Goal: Task Accomplishment & Management: Use online tool/utility

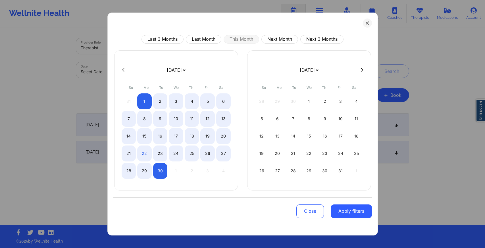
select select "2025-8"
select select "2025-9"
click at [303, 206] on button "Close" at bounding box center [311, 211] width 28 height 14
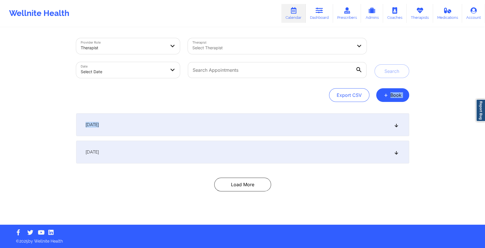
drag, startPoint x: 485, startPoint y: 96, endPoint x: 330, endPoint y: 107, distance: 154.8
click at [330, 107] on div "Provider Role Therapist Therapist Select Therapist Date Select Date Search Expo…" at bounding box center [242, 112] width 485 height 224
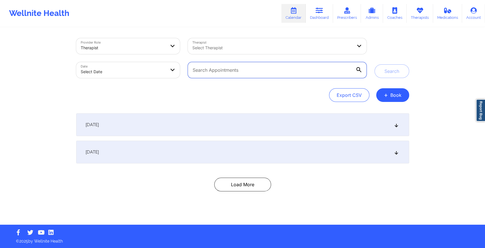
click at [229, 64] on input "text" at bounding box center [277, 70] width 179 height 16
paste input "[EMAIL_ADDRESS][DOMAIN_NAME]"
type input "[EMAIL_ADDRESS][DOMAIN_NAME]"
click at [375, 64] on button "Search" at bounding box center [392, 71] width 35 height 14
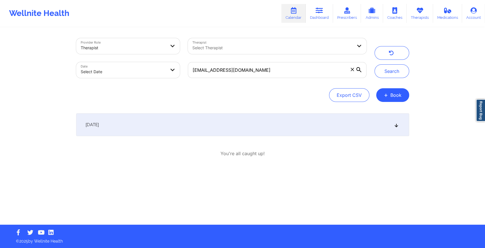
select select "2025-8"
select select "2025-9"
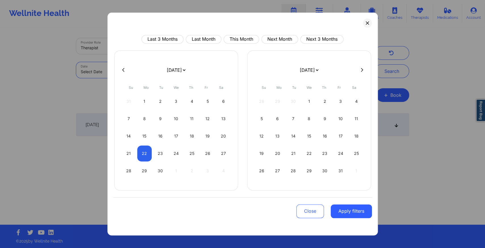
click at [139, 69] on body "Wellnite Health Calendar Dashboard Prescribers Admins Coaches Therapists Medica…" at bounding box center [242, 124] width 485 height 248
click at [242, 37] on button "This Month" at bounding box center [242, 39] width 36 height 9
select select "2025-8"
select select "2025-9"
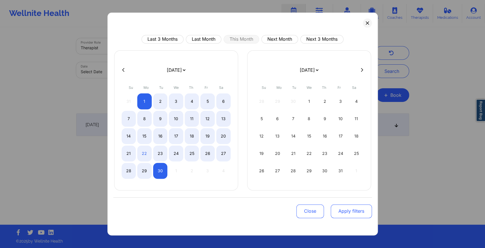
click at [350, 213] on button "Apply filters" at bounding box center [351, 211] width 41 height 14
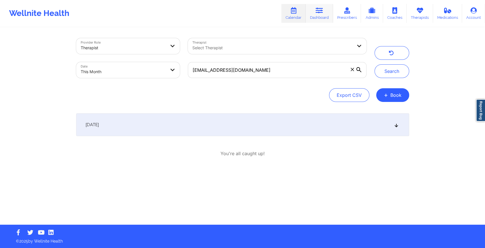
click at [313, 16] on link "Dashboard" at bounding box center [319, 13] width 27 height 19
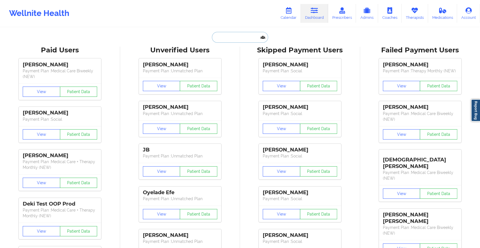
click at [234, 34] on input "text" at bounding box center [240, 37] width 56 height 11
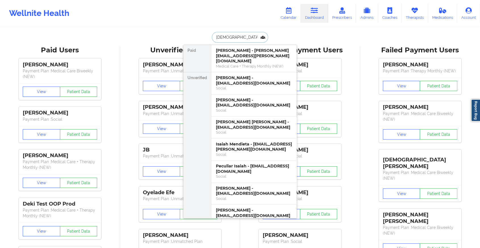
type input "[PERSON_NAME]"
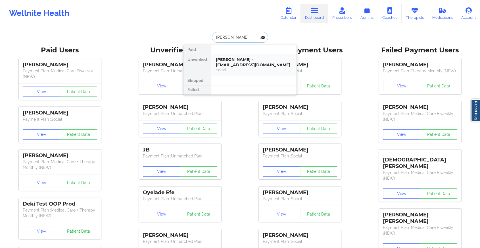
click at [237, 66] on div "[PERSON_NAME] - [EMAIL_ADDRESS][DOMAIN_NAME]" at bounding box center [254, 62] width 76 height 11
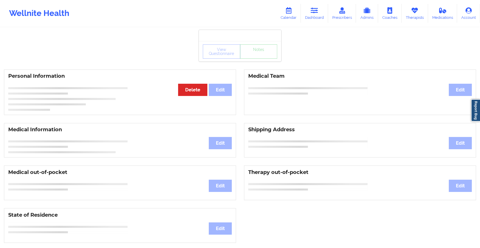
click at [252, 53] on div "View Questionnaire Notes" at bounding box center [240, 51] width 74 height 14
click at [251, 55] on div "View Questionnaire Notes" at bounding box center [240, 51] width 74 height 14
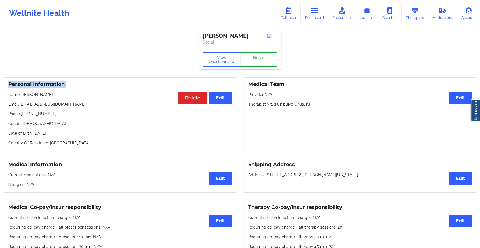
click at [251, 55] on link "Notes" at bounding box center [259, 59] width 38 height 14
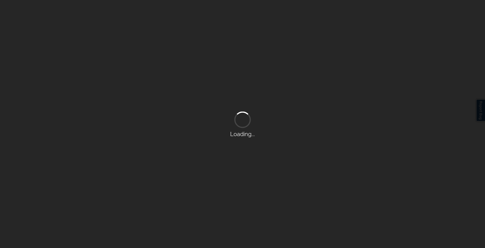
click at [273, 74] on div "Loading..." at bounding box center [242, 124] width 485 height 248
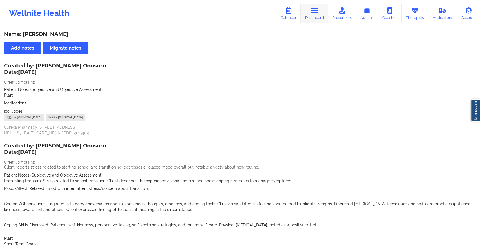
click at [312, 11] on icon at bounding box center [314, 10] width 7 height 6
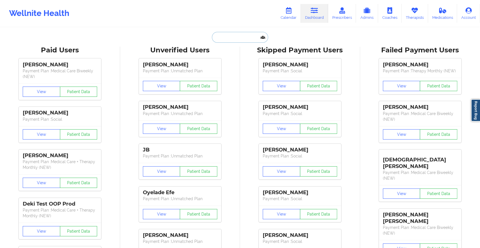
click at [222, 38] on input "text" at bounding box center [240, 37] width 56 height 11
paste input "[EMAIL_ADDRESS][DOMAIN_NAME]"
type input "[EMAIL_ADDRESS][DOMAIN_NAME]"
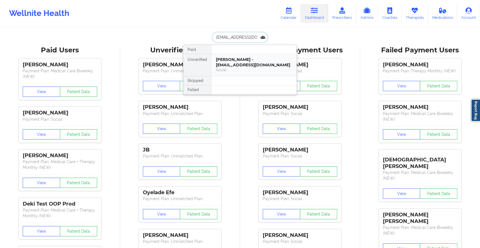
click at [258, 63] on div "[PERSON_NAME] - [EMAIL_ADDRESS][DOMAIN_NAME]" at bounding box center [254, 62] width 76 height 11
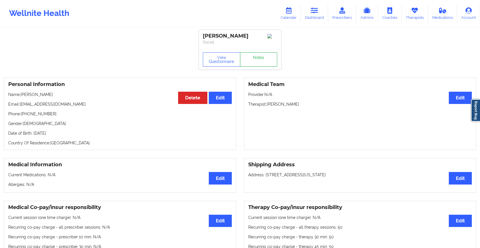
click at [247, 65] on link "Notes" at bounding box center [259, 59] width 38 height 14
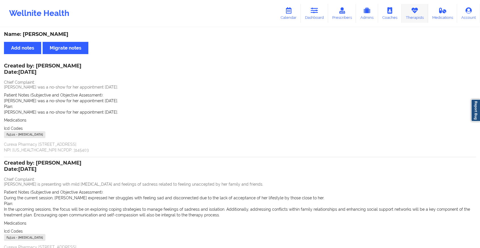
click at [415, 13] on icon at bounding box center [414, 10] width 7 height 6
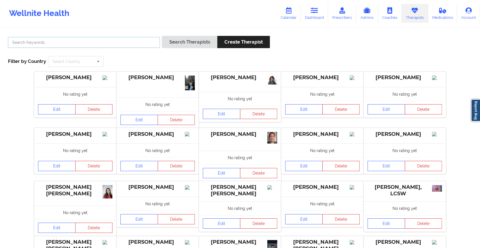
click at [126, 37] on input "text" at bounding box center [84, 42] width 152 height 11
type input "[PERSON_NAME]"
click at [162, 36] on button "Search Therapists" at bounding box center [189, 42] width 55 height 12
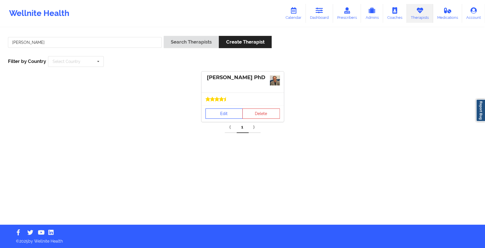
click at [221, 115] on link "Edit" at bounding box center [225, 113] width 38 height 10
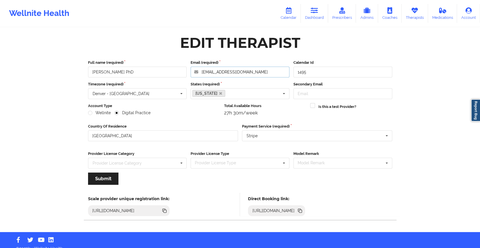
drag, startPoint x: 264, startPoint y: 73, endPoint x: 139, endPoint y: 69, distance: 124.6
click at [139, 69] on div "Full name (required) [PERSON_NAME] PhD Email (required) [EMAIL_ADDRESS][DOMAIN_…" at bounding box center [240, 69] width 308 height 18
click at [312, 9] on link "Dashboard" at bounding box center [314, 13] width 27 height 19
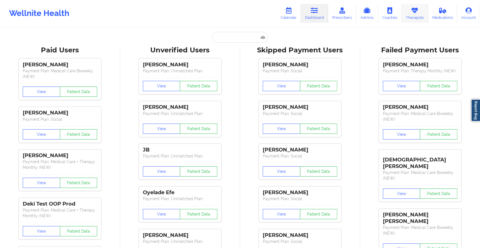
click at [410, 14] on link "Therapists" at bounding box center [415, 13] width 26 height 19
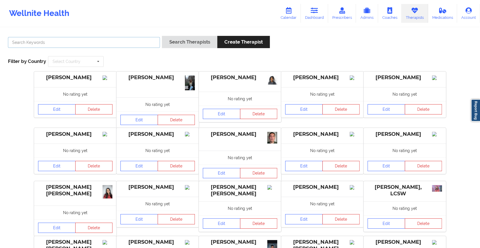
click at [111, 43] on input "text" at bounding box center [84, 42] width 152 height 11
type input "hope colem"
click at [162, 36] on button "Search Therapists" at bounding box center [189, 42] width 55 height 12
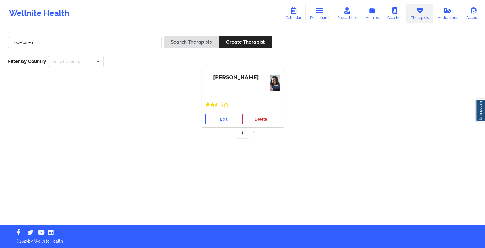
click at [215, 116] on link "Edit" at bounding box center [225, 119] width 38 height 10
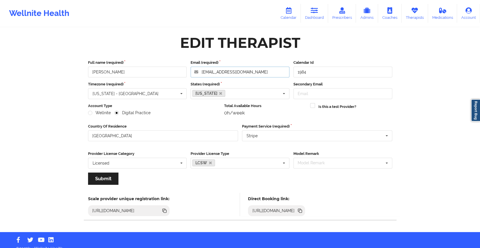
drag, startPoint x: 265, startPoint y: 67, endPoint x: 157, endPoint y: 71, distance: 107.8
click at [157, 71] on div "Full name (required) [PERSON_NAME] Email (required) [EMAIL_ADDRESS][DOMAIN_NAME…" at bounding box center [240, 69] width 308 height 18
click at [316, 9] on icon at bounding box center [314, 10] width 7 height 6
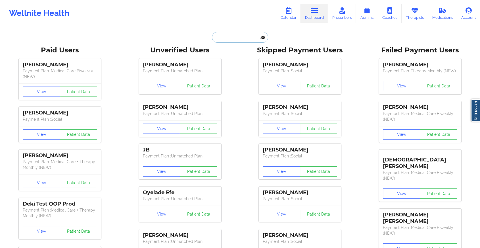
click at [230, 33] on input "text" at bounding box center [240, 37] width 56 height 11
paste input "[PERSON_NAME][EMAIL_ADDRESS][DOMAIN_NAME]"
type input "[PERSON_NAME][EMAIL_ADDRESS][DOMAIN_NAME]"
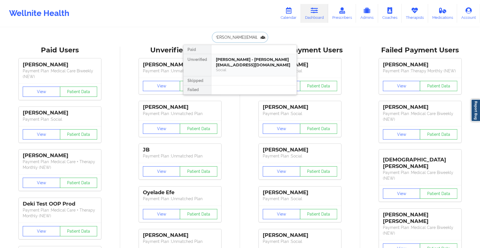
click at [245, 65] on div "[PERSON_NAME] - [PERSON_NAME][EMAIL_ADDRESS][DOMAIN_NAME]" at bounding box center [254, 62] width 76 height 11
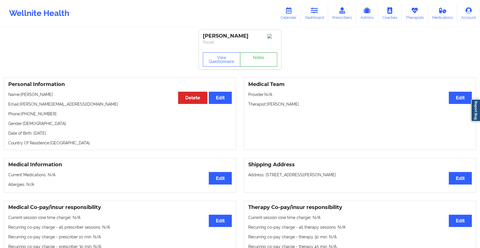
click at [245, 65] on link "Notes" at bounding box center [259, 59] width 38 height 14
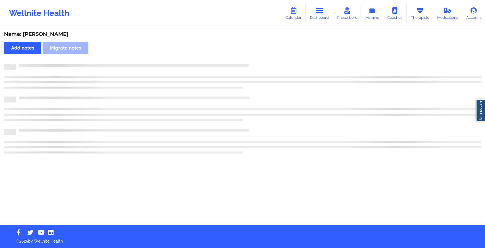
click at [245, 65] on div at bounding box center [242, 67] width 477 height 6
